Goal: Information Seeking & Learning: Learn about a topic

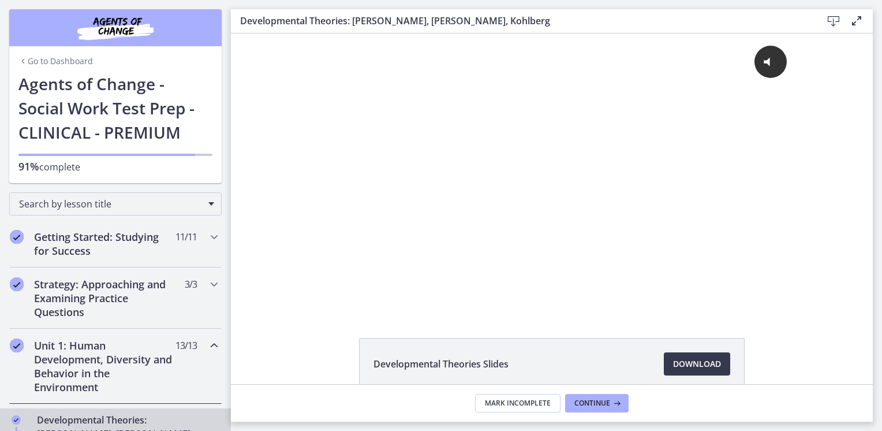
click at [38, 61] on link "Go to Dashboard" at bounding box center [55, 61] width 74 height 12
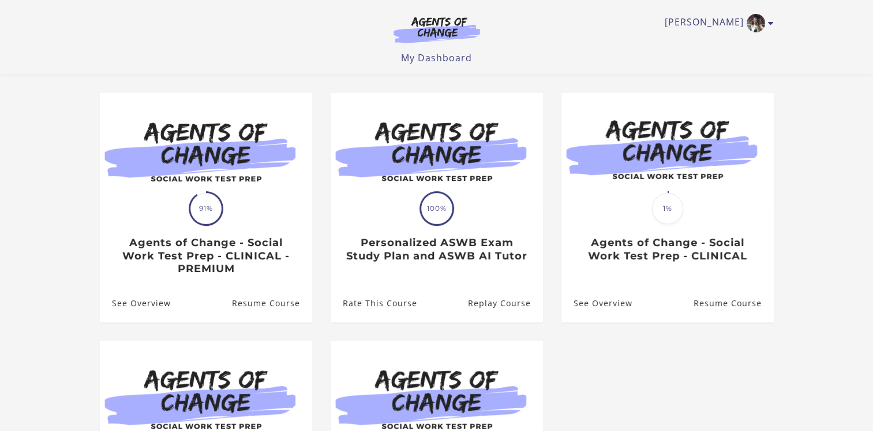
scroll to position [53, 0]
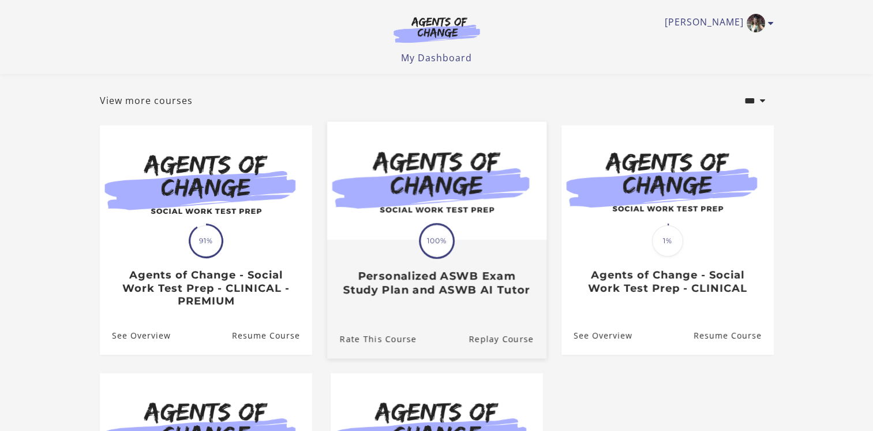
click at [398, 263] on div "Translation missing: en.liquid.partials.dashboard_course_card.progress_descript…" at bounding box center [436, 268] width 219 height 55
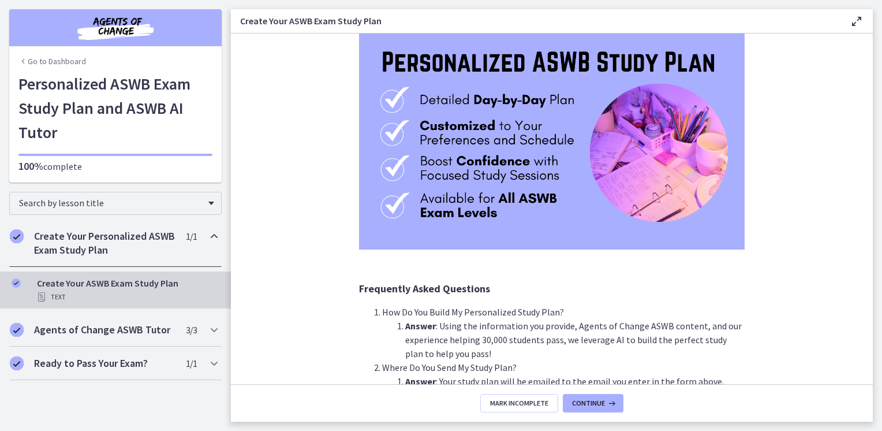
scroll to position [119, 0]
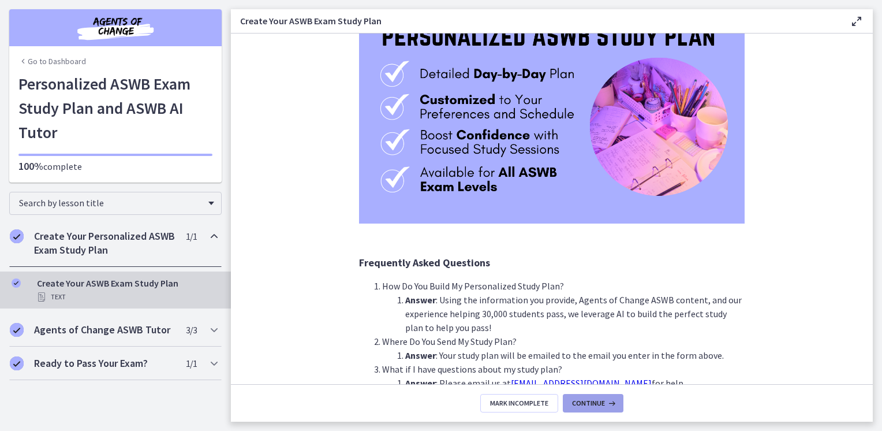
click at [595, 403] on span "Continue" at bounding box center [588, 402] width 33 height 9
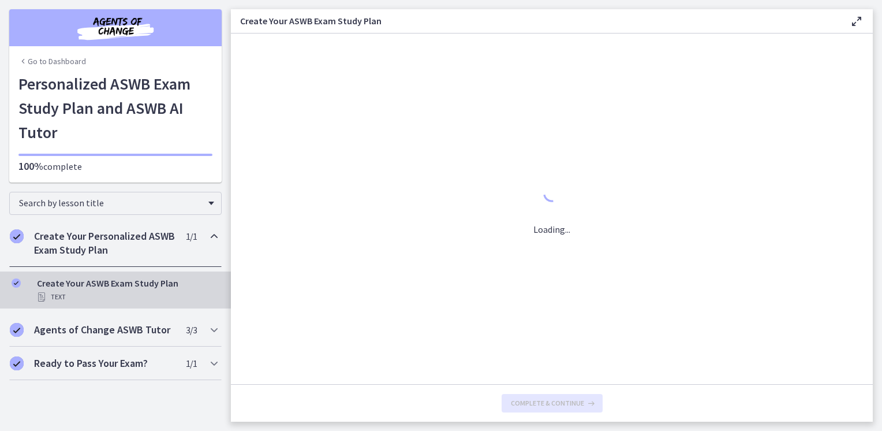
scroll to position [0, 0]
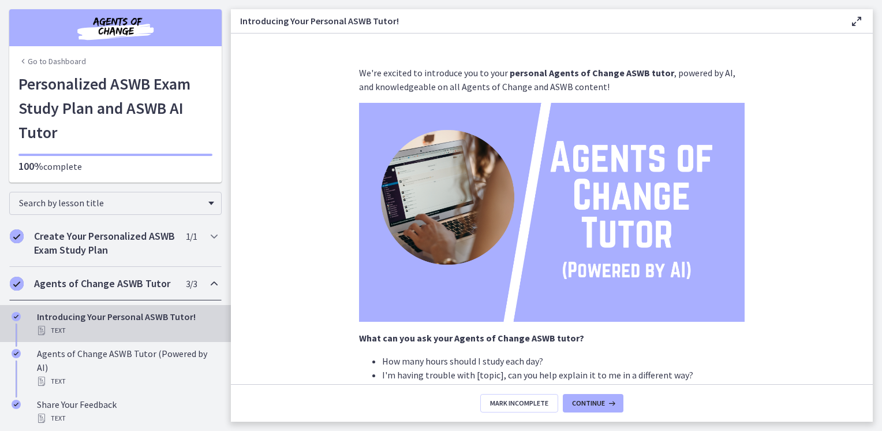
scroll to position [182, 0]
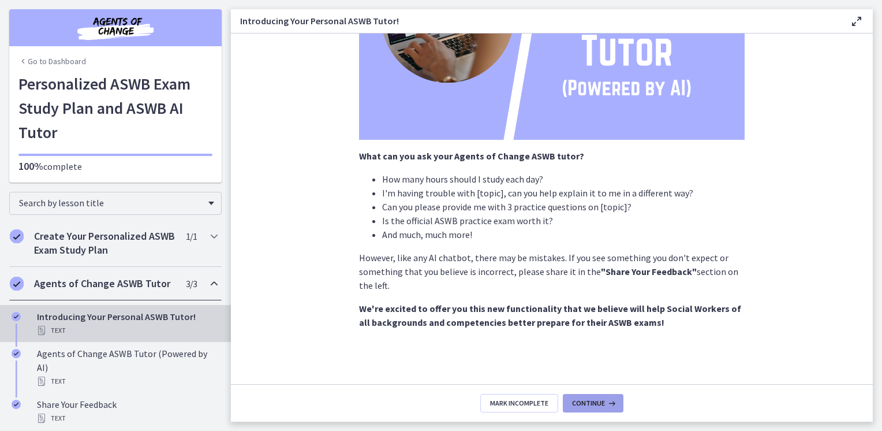
click at [587, 406] on span "Continue" at bounding box center [588, 402] width 33 height 9
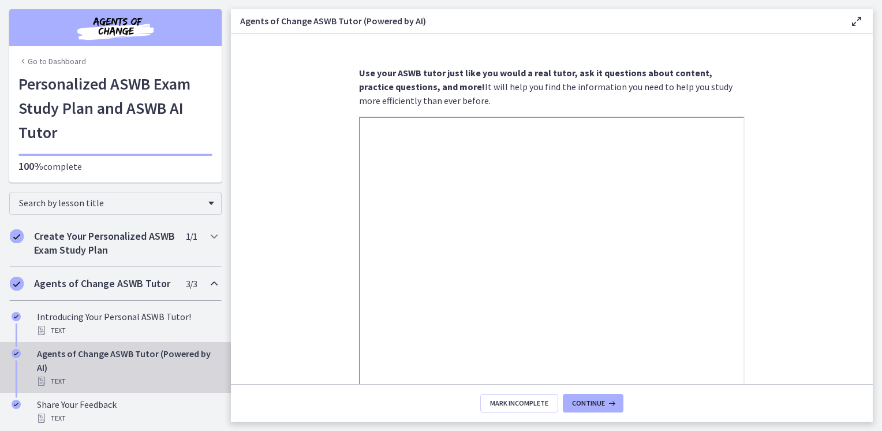
scroll to position [195, 0]
